Goal: Navigation & Orientation: Find specific page/section

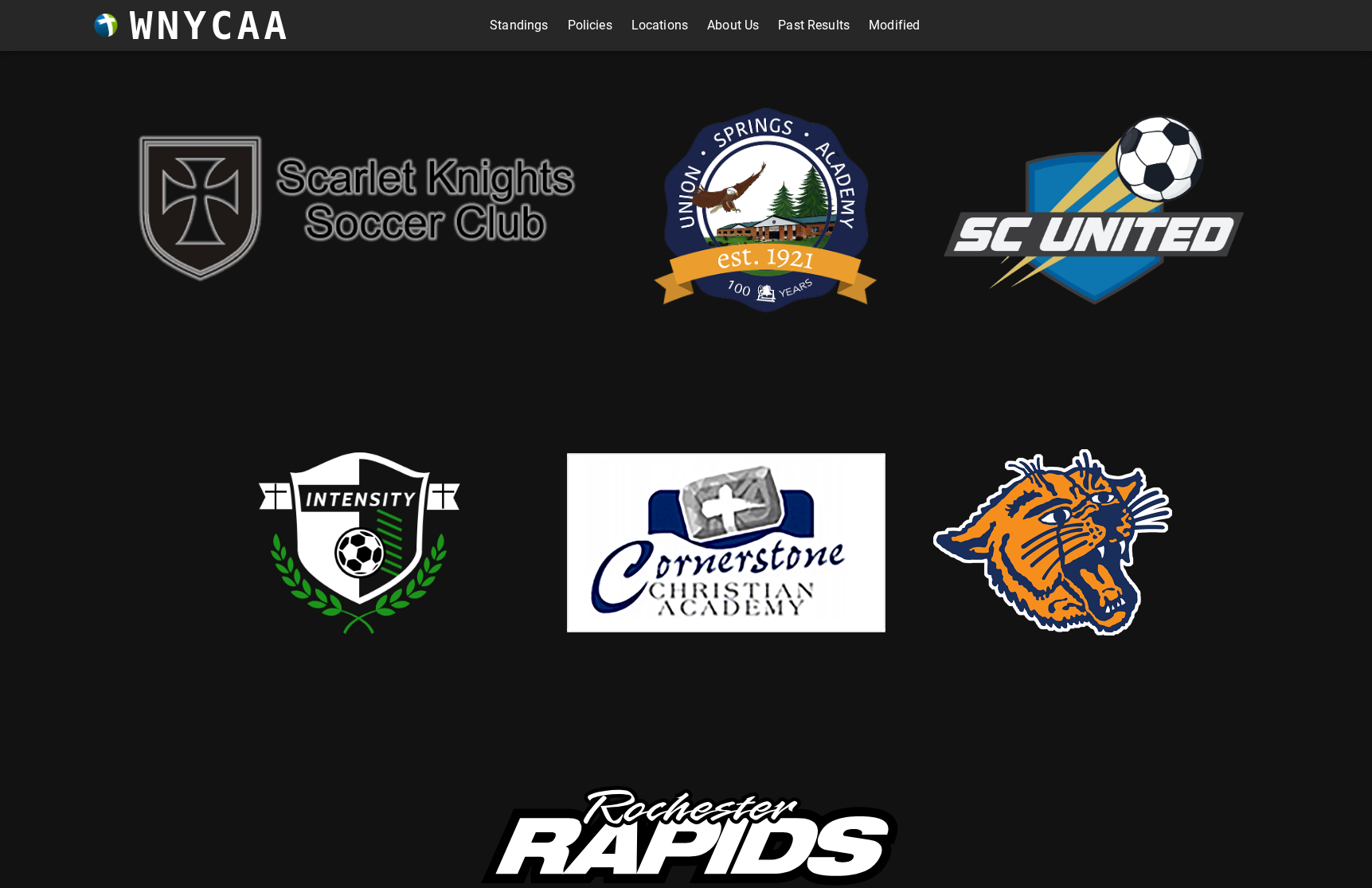
click at [516, 26] on link "Standings" at bounding box center [519, 25] width 58 height 25
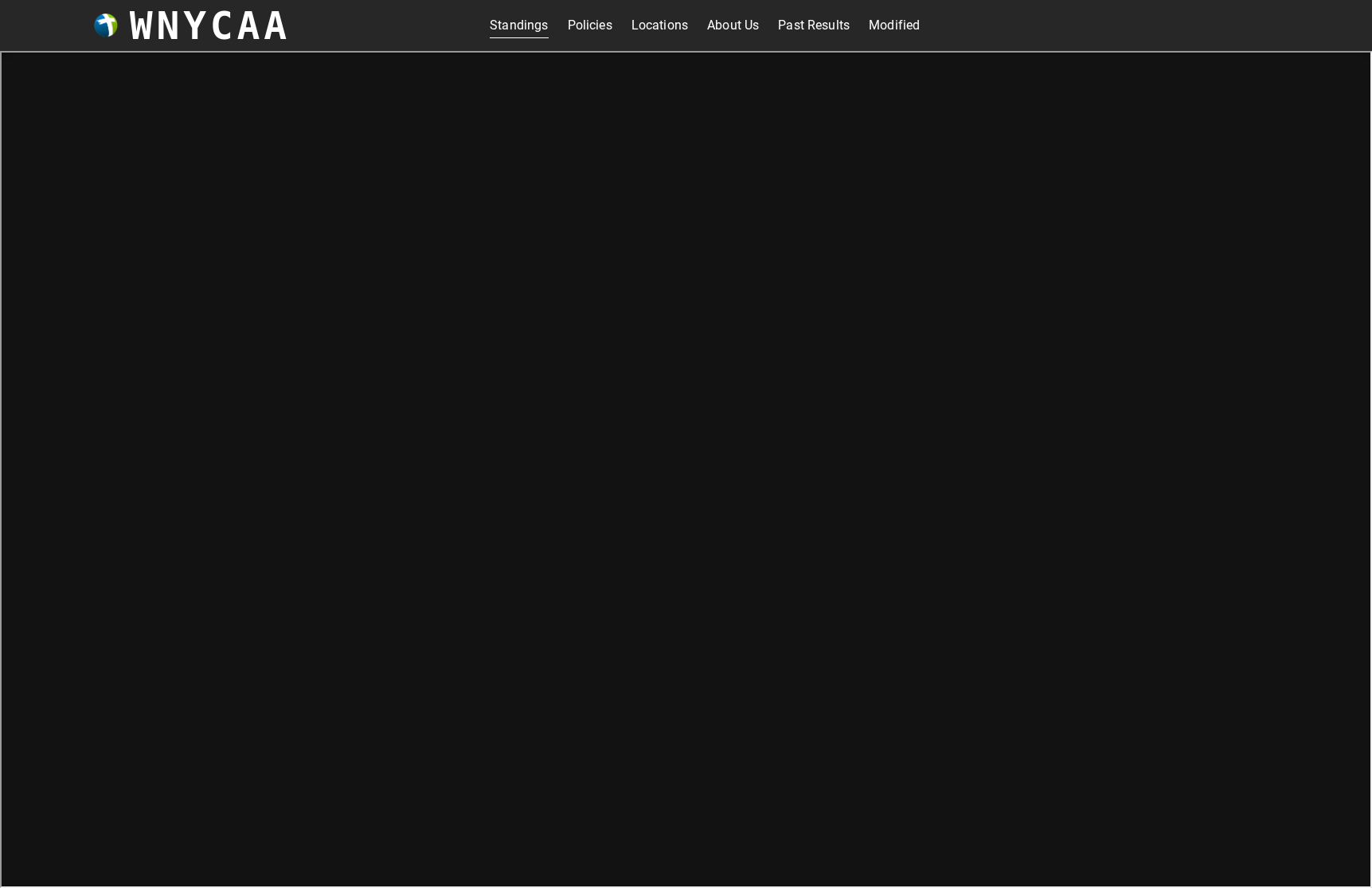
click at [506, 28] on link "Standings" at bounding box center [519, 25] width 58 height 25
click at [579, 25] on link "Policies" at bounding box center [589, 25] width 44 height 25
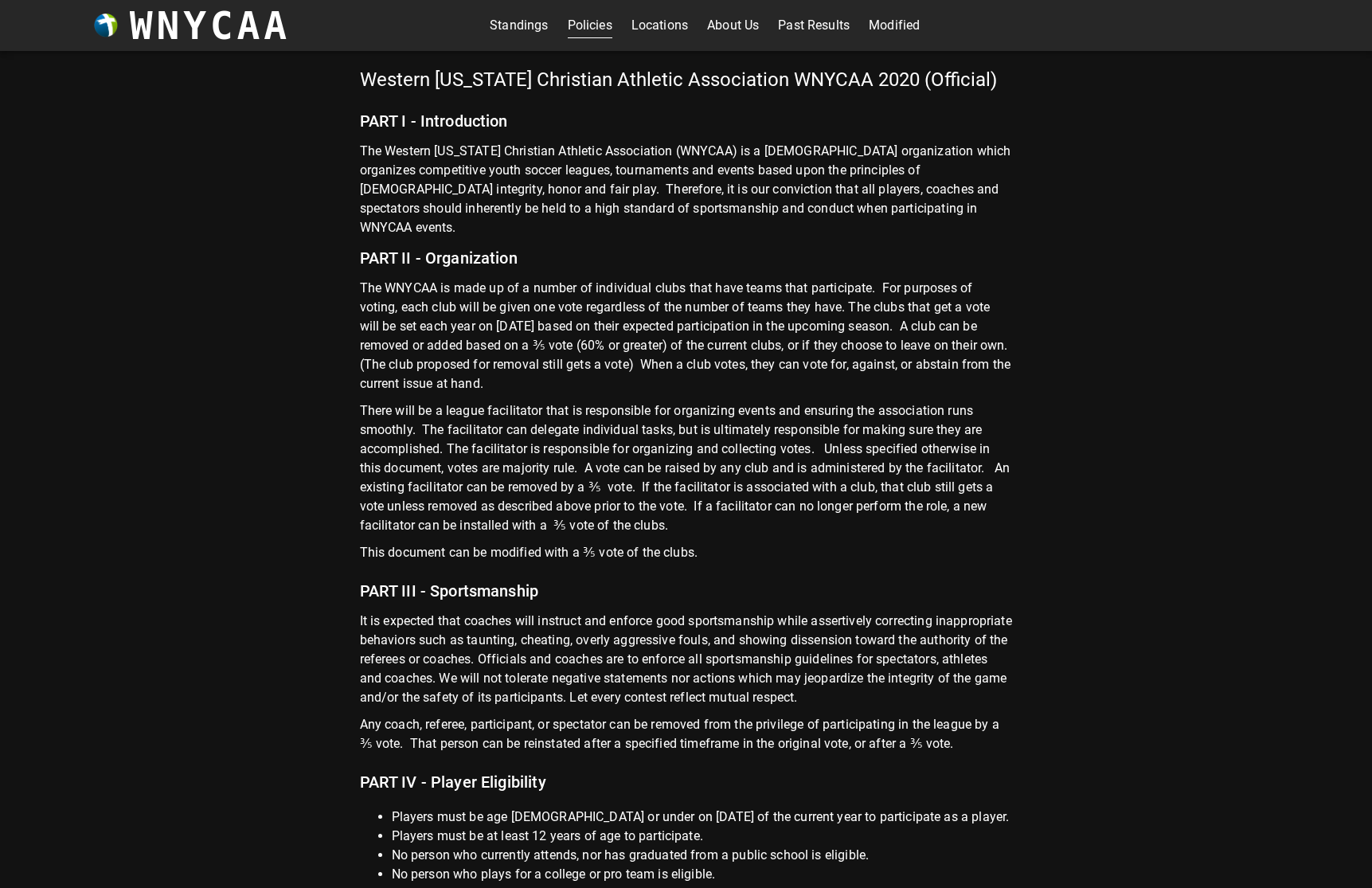
click at [500, 25] on link "Standings" at bounding box center [519, 25] width 58 height 25
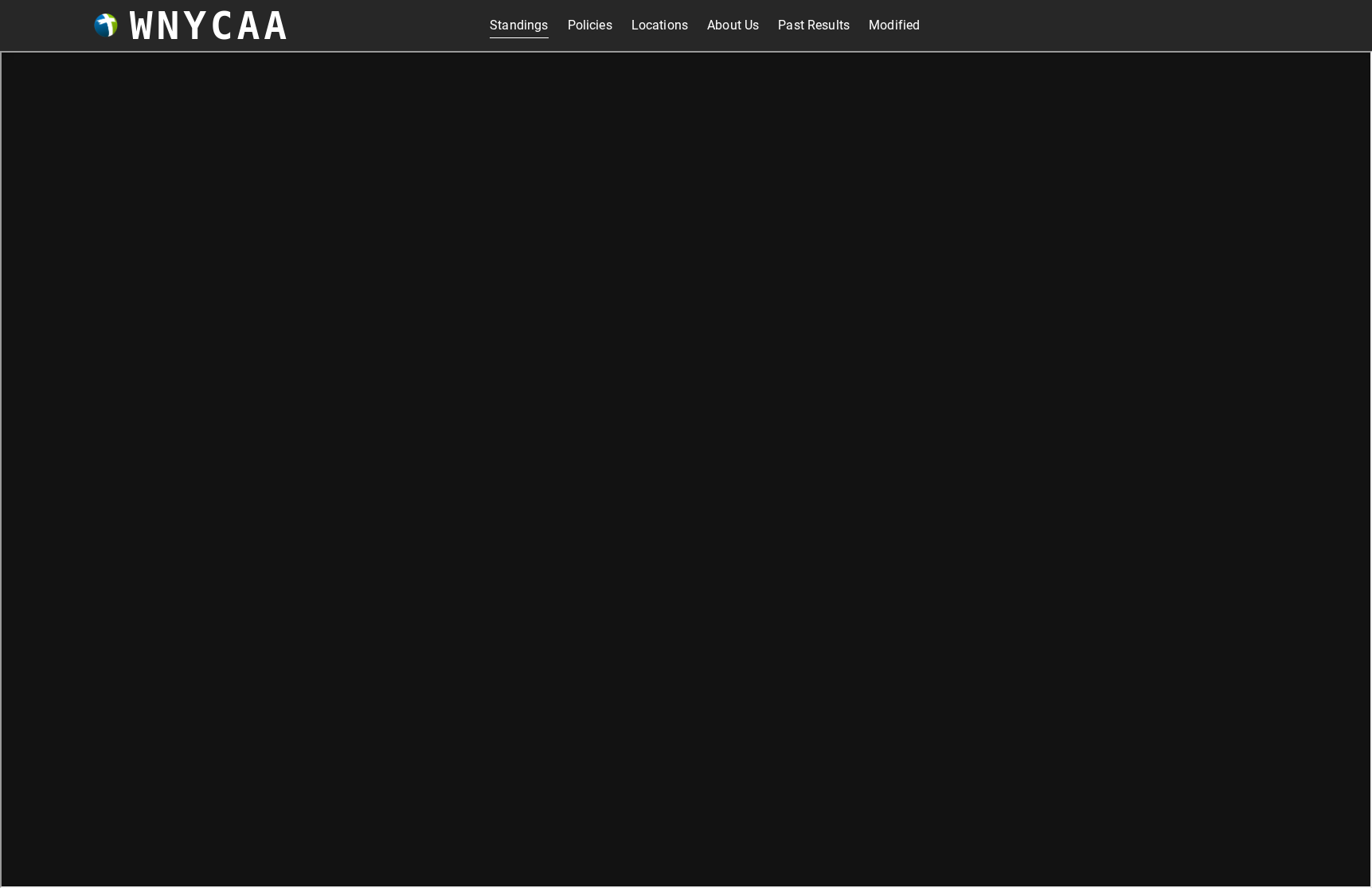
click at [519, 30] on link "Standings" at bounding box center [519, 25] width 58 height 25
click at [660, 31] on link "Locations" at bounding box center [660, 25] width 57 height 25
